Goal: Task Accomplishment & Management: Use online tool/utility

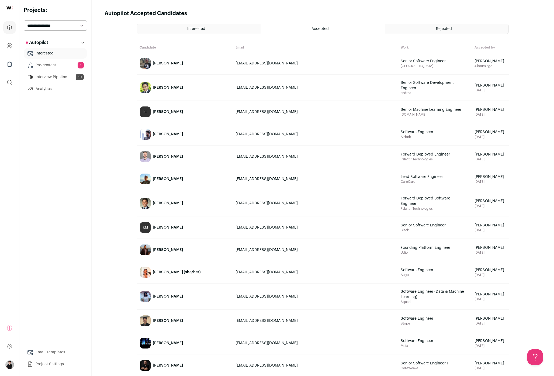
click at [65, 67] on link "Pre-contact 1" at bounding box center [55, 65] width 63 height 11
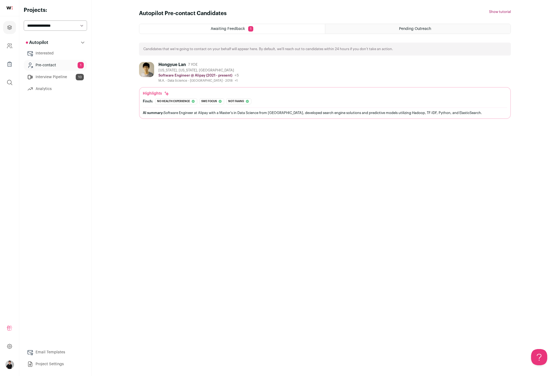
click at [195, 69] on div "[US_STATE], [US_STATE], [GEOGRAPHIC_DATA]" at bounding box center [198, 70] width 80 height 4
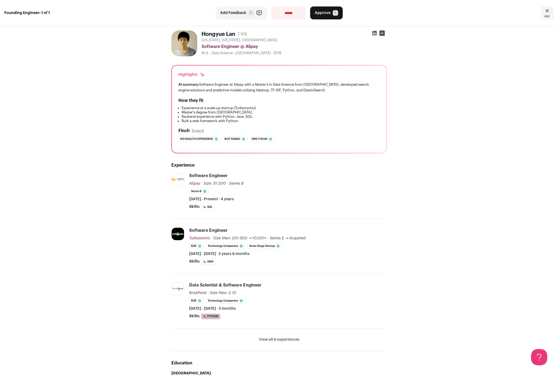
click at [333, 14] on span "A" at bounding box center [335, 12] width 5 height 5
